Goal: Transaction & Acquisition: Purchase product/service

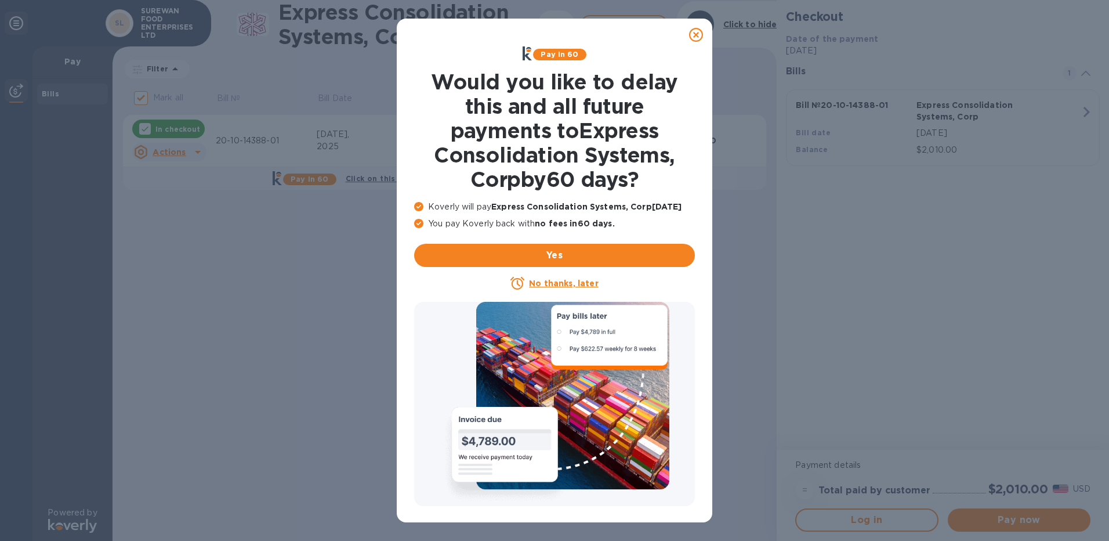
click at [697, 34] on icon at bounding box center [696, 35] width 14 height 14
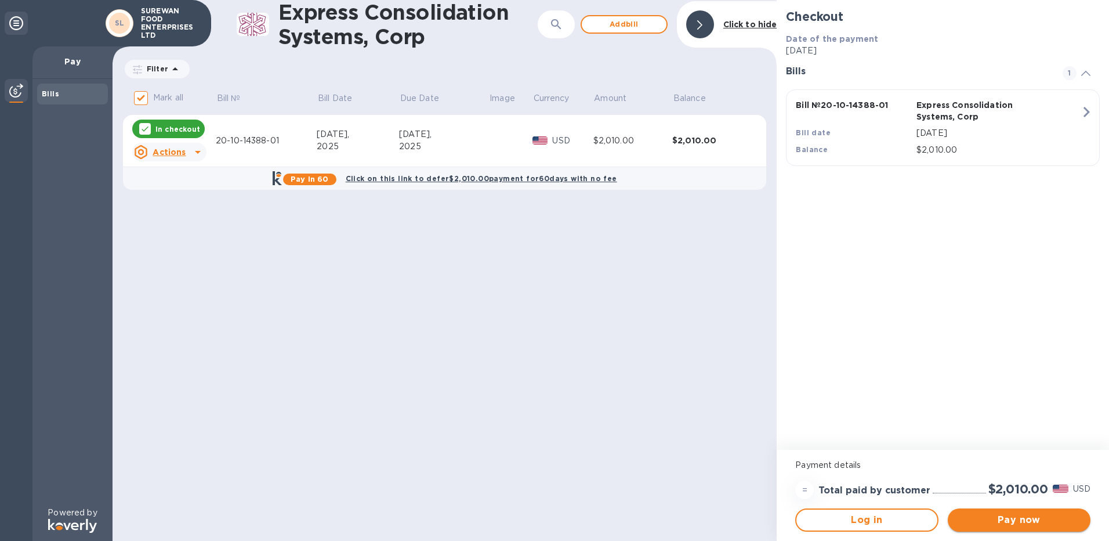
click at [1030, 521] on span "Pay now" at bounding box center [1019, 520] width 124 height 14
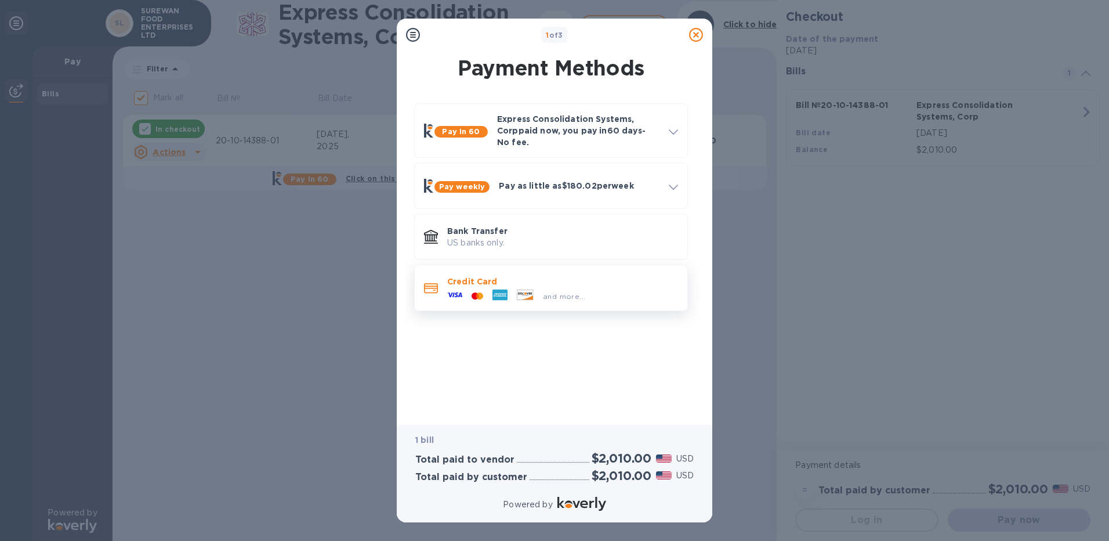
click at [604, 287] on div "and more..." at bounding box center [562, 293] width 231 height 13
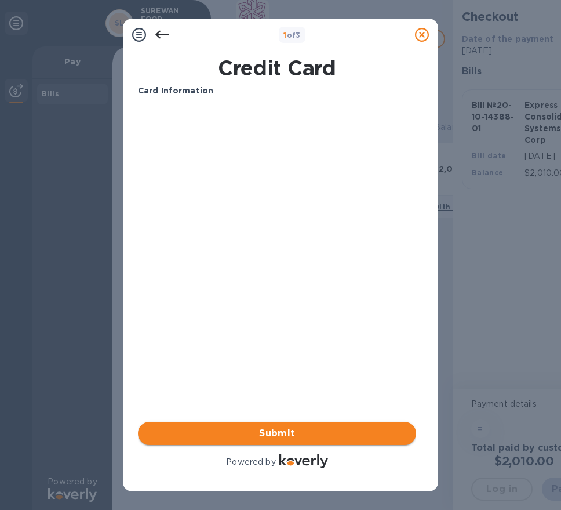
click at [306, 434] on span "Submit" at bounding box center [277, 433] width 260 height 14
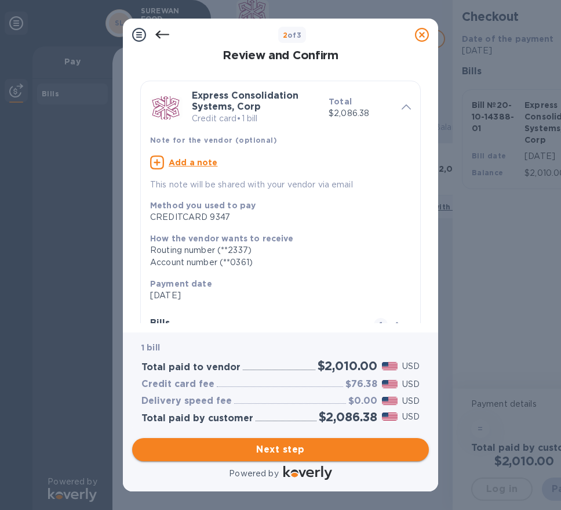
click at [379, 457] on button "Next step" at bounding box center [280, 449] width 297 height 23
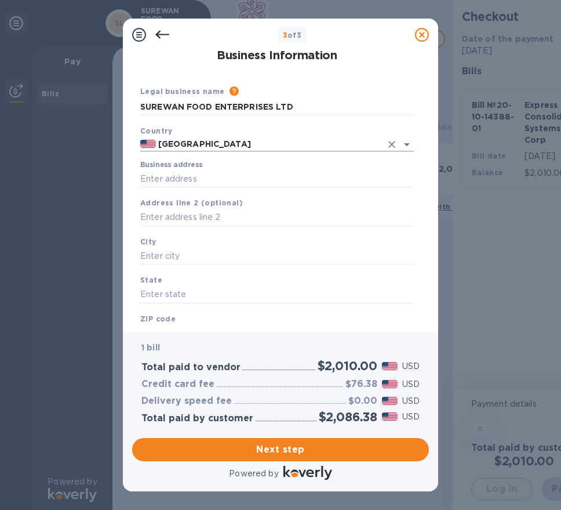
click at [230, 138] on input "[GEOGRAPHIC_DATA]" at bounding box center [269, 144] width 226 height 15
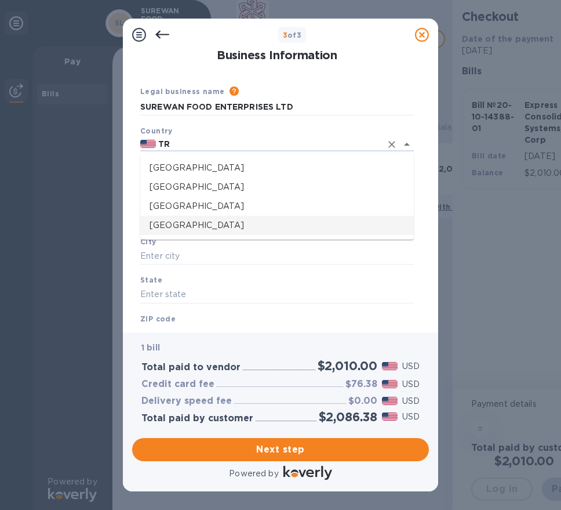
click at [266, 227] on p "[GEOGRAPHIC_DATA]" at bounding box center [277, 225] width 255 height 12
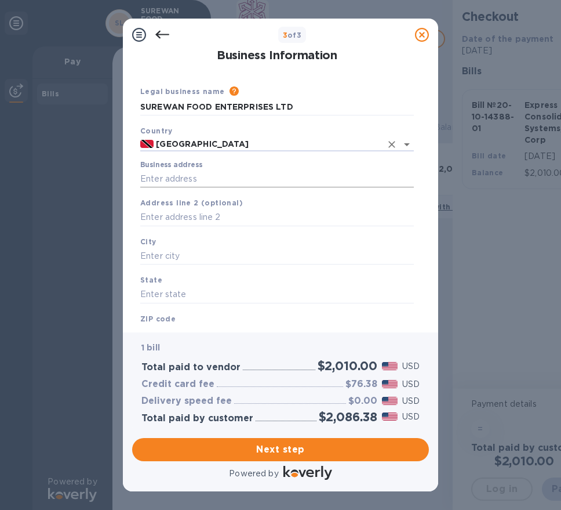
type input "[GEOGRAPHIC_DATA]"
click at [255, 179] on input "Business address" at bounding box center [277, 178] width 274 height 17
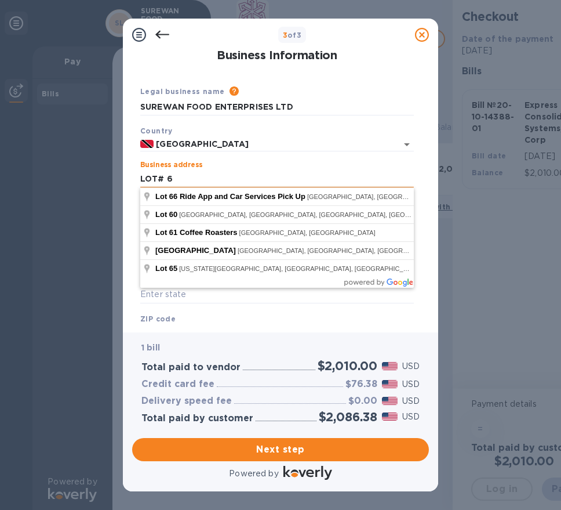
type input "LOT# 6"
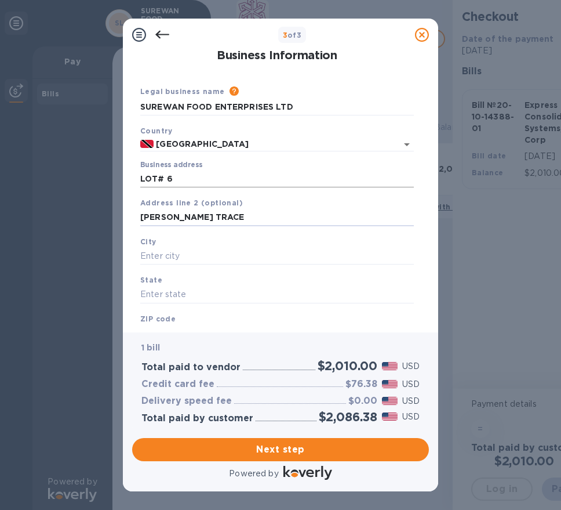
type input "[PERSON_NAME] TRACE"
type input "DEBE"
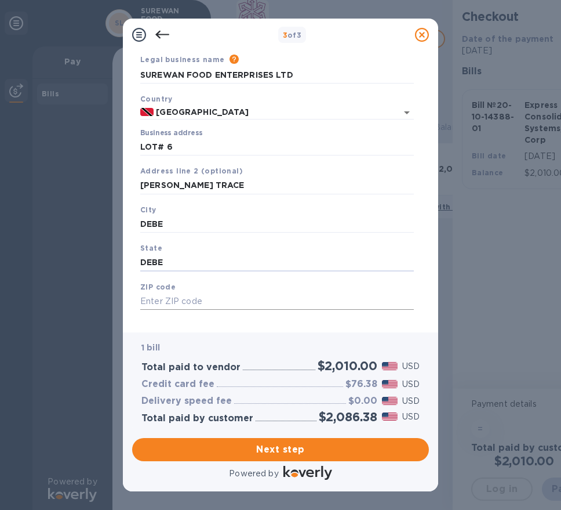
scroll to position [46, 0]
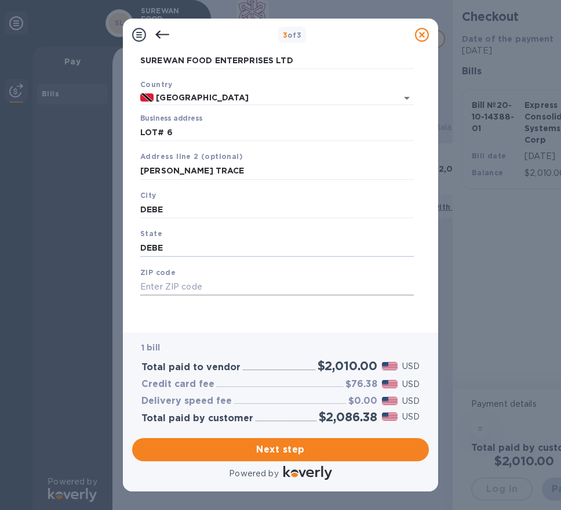
type input "DEBE"
click at [234, 282] on input "text" at bounding box center [277, 286] width 274 height 17
type input "00000"
click at [263, 445] on span "Next step" at bounding box center [281, 450] width 278 height 14
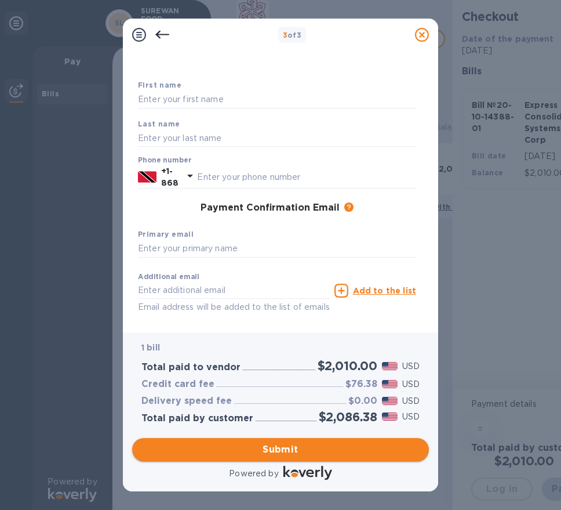
click at [264, 446] on span "Submit" at bounding box center [281, 450] width 278 height 14
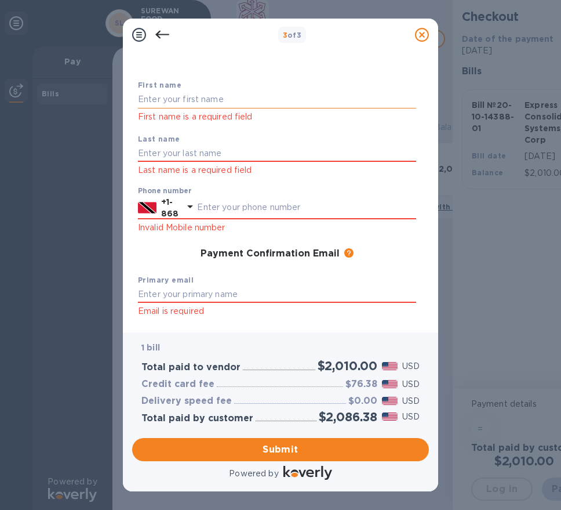
click at [230, 96] on input "text" at bounding box center [277, 99] width 278 height 17
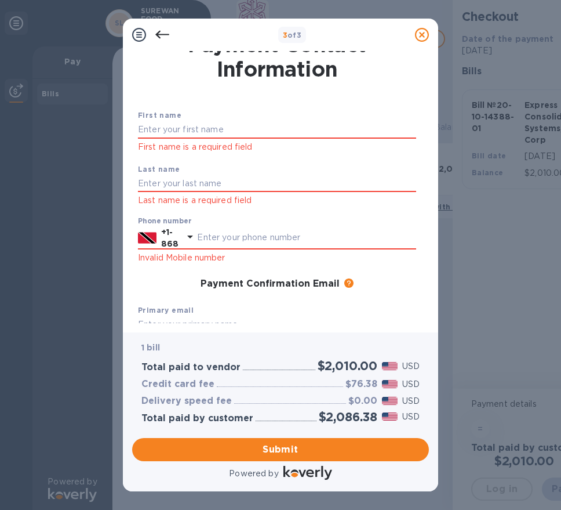
scroll to position [0, 0]
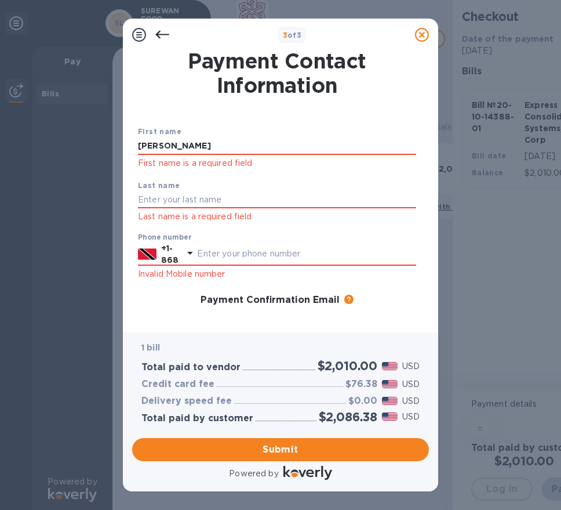
type input "[PERSON_NAME]"
type input "SIEWCHAN"
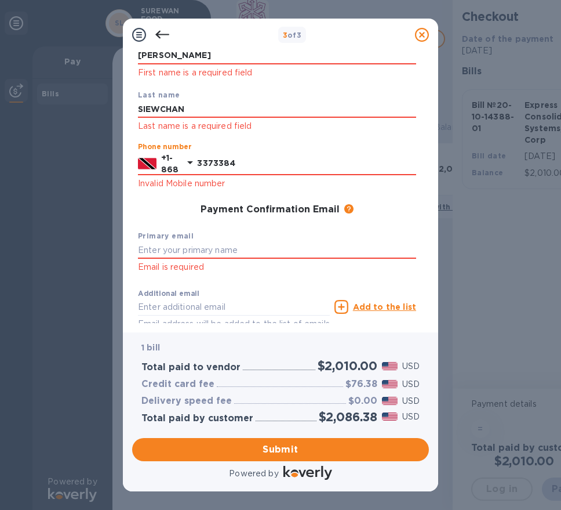
scroll to position [152, 0]
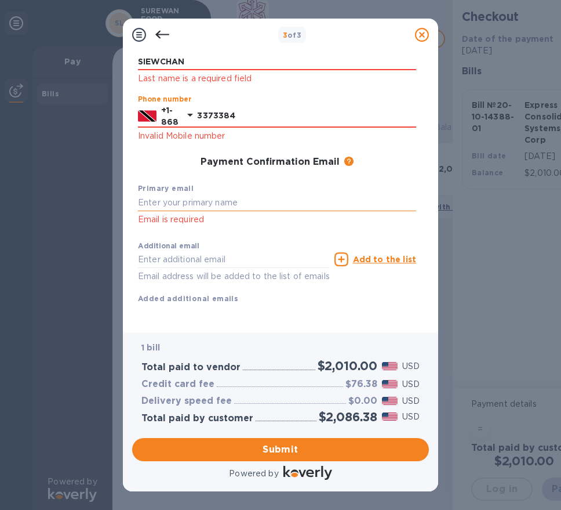
type input "3373384"
click at [266, 194] on input "text" at bounding box center [277, 202] width 278 height 17
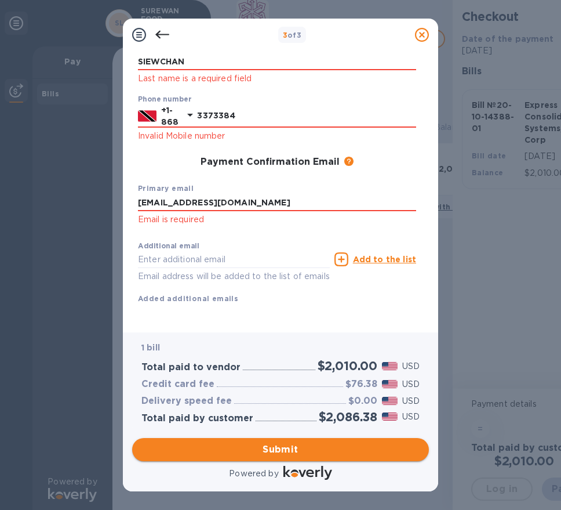
type input "[EMAIL_ADDRESS][DOMAIN_NAME]"
click at [264, 444] on span "Submit" at bounding box center [281, 450] width 278 height 14
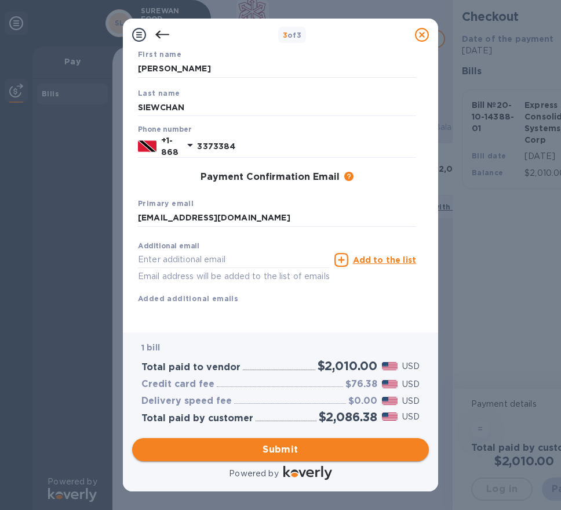
scroll to position [91, 0]
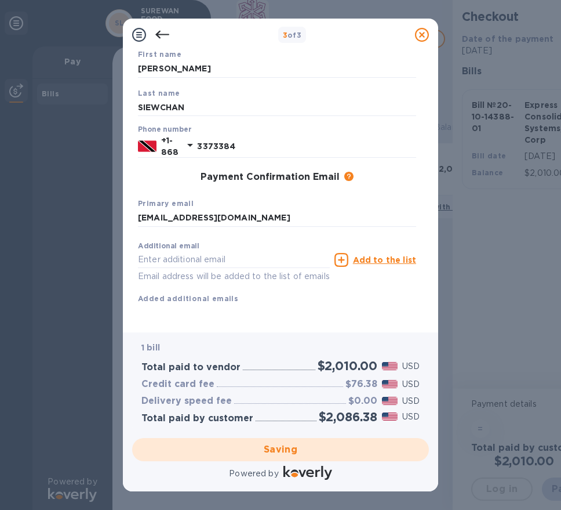
checkbox input "false"
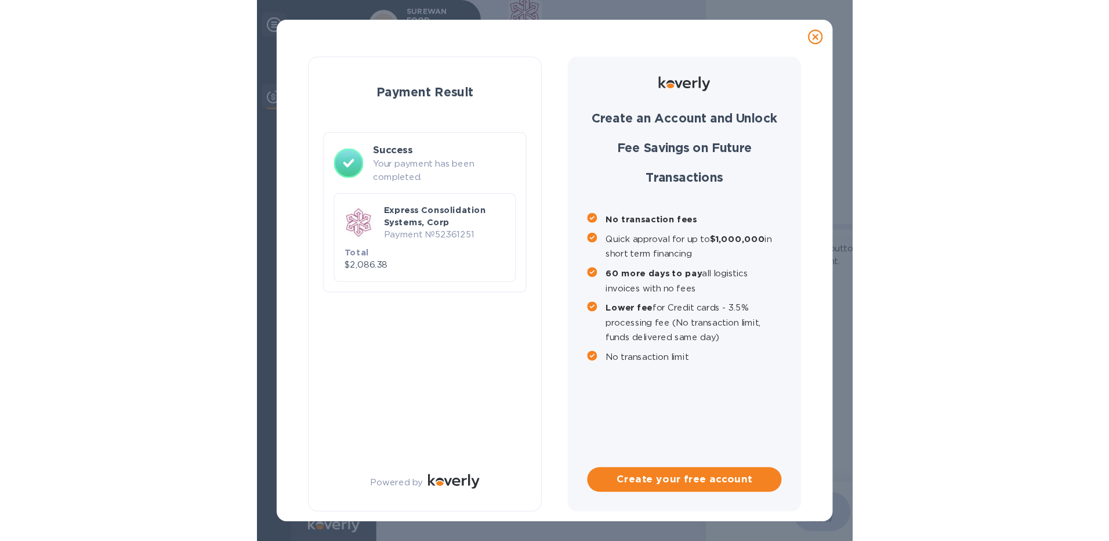
scroll to position [0, 0]
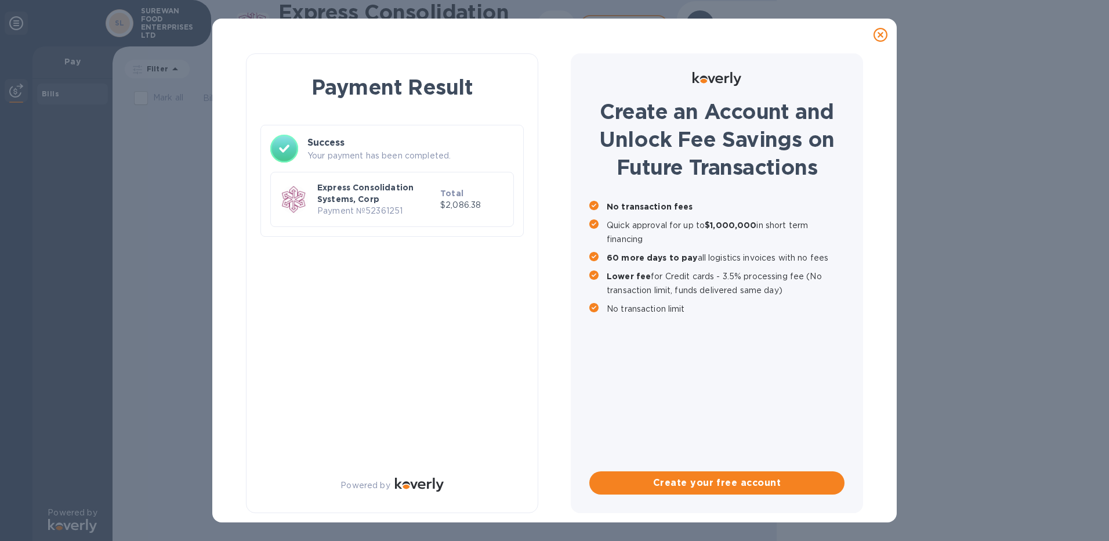
click at [485, 212] on div "Total $2,086.38" at bounding box center [472, 199] width 68 height 28
